Goal: Task Accomplishment & Management: Manage account settings

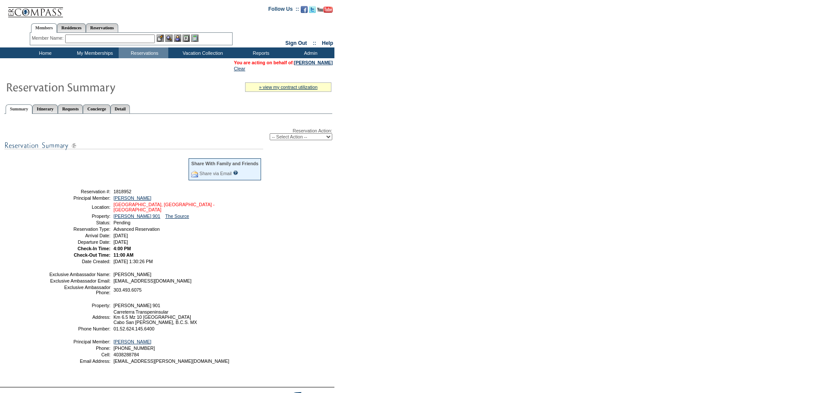
click at [157, 207] on link "[GEOGRAPHIC_DATA], [GEOGRAPHIC_DATA] - [GEOGRAPHIC_DATA]" at bounding box center [163, 207] width 101 height 10
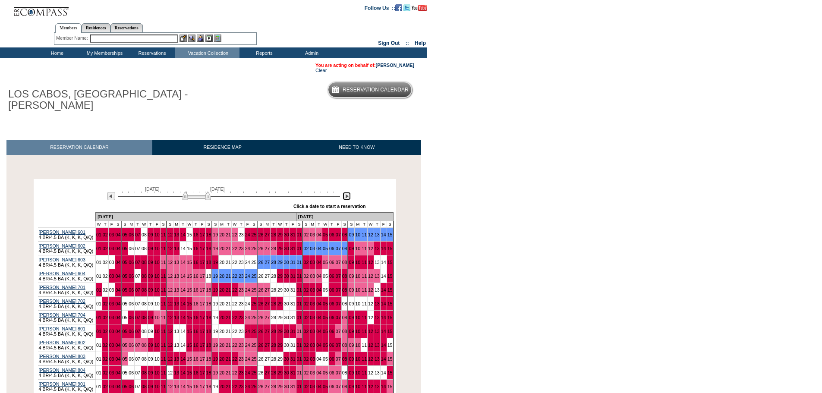
click at [347, 192] on img at bounding box center [346, 196] width 8 height 8
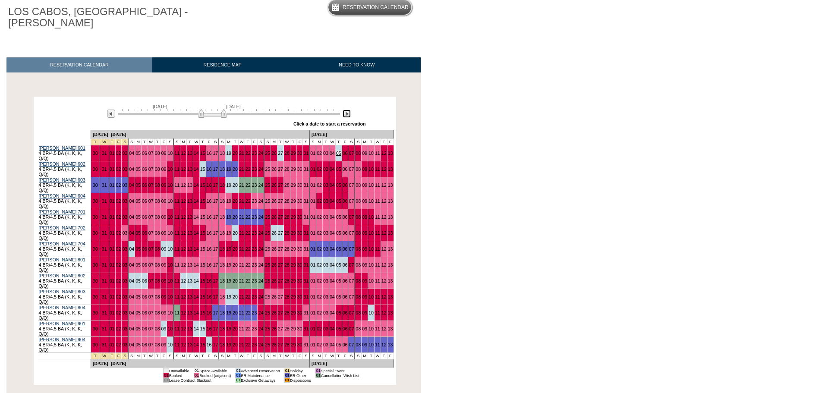
scroll to position [108, 0]
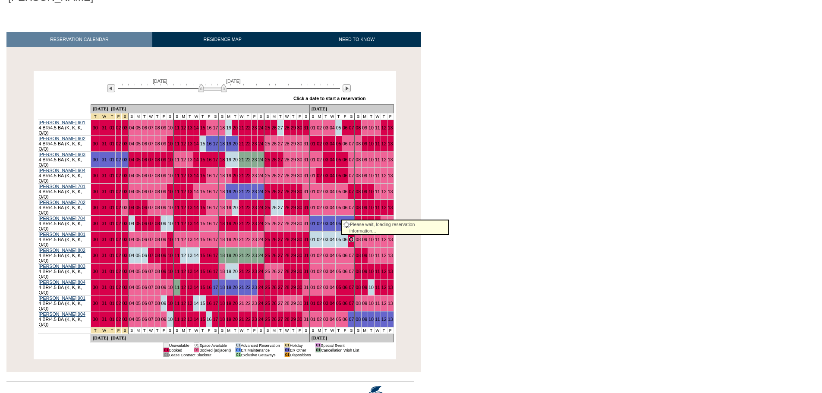
click at [349, 237] on link "07" at bounding box center [351, 239] width 5 height 5
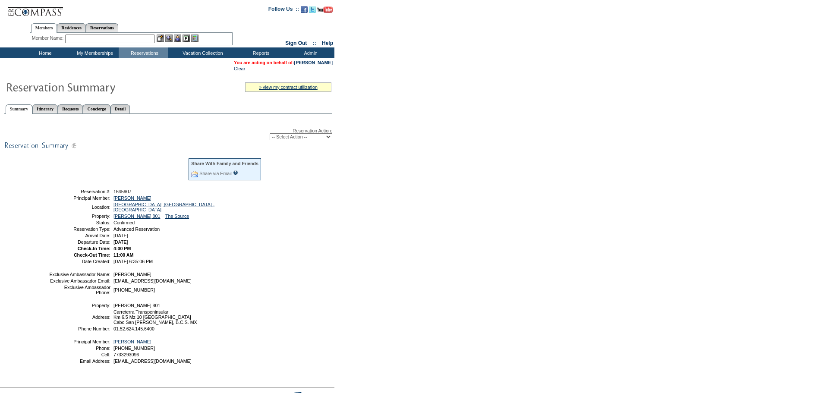
click at [330, 139] on select "-- Select Action -- Modify Reservation Dates Modify Reservation Cost Modify Occ…" at bounding box center [301, 136] width 63 height 7
select select "ChangeDates"
click at [270, 135] on select "-- Select Action -- Modify Reservation Dates Modify Reservation Cost Modify Occ…" at bounding box center [301, 136] width 63 height 7
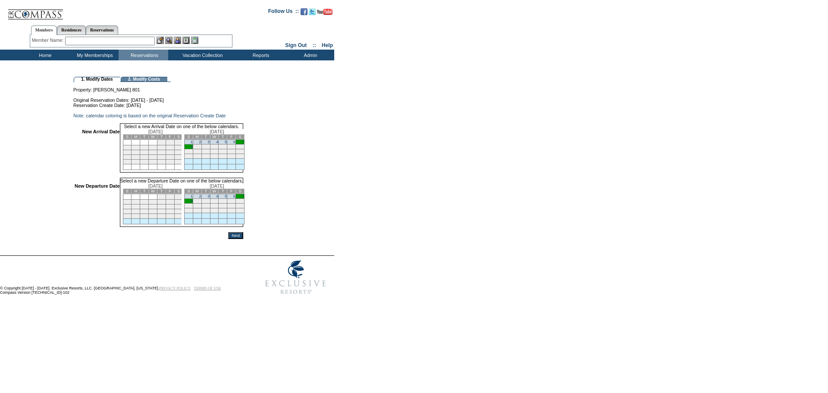
click at [193, 144] on td "1" at bounding box center [188, 142] width 9 height 5
